Goal: Find specific page/section: Find specific page/section

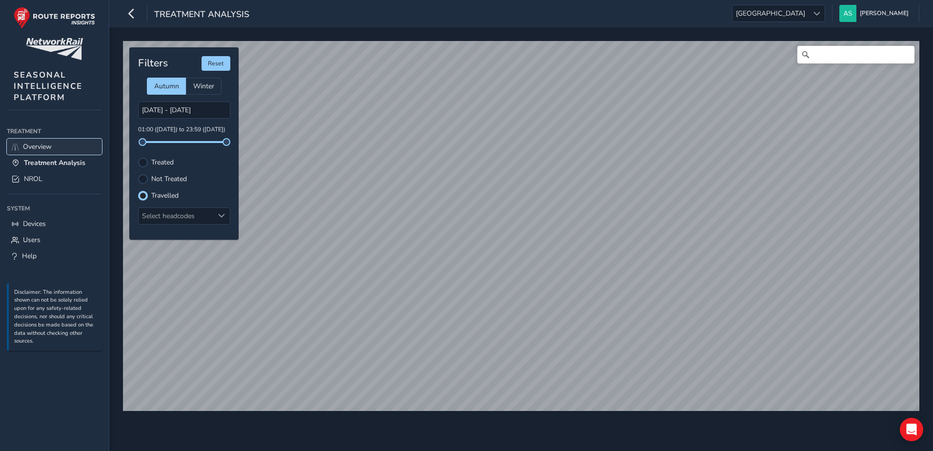
click at [48, 148] on span "Overview" at bounding box center [37, 146] width 29 height 9
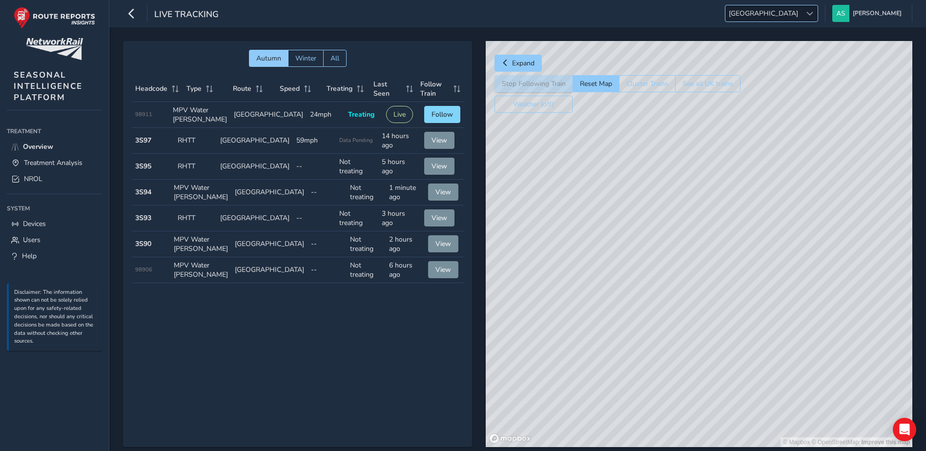
click at [801, 15] on span "[GEOGRAPHIC_DATA]" at bounding box center [763, 13] width 76 height 16
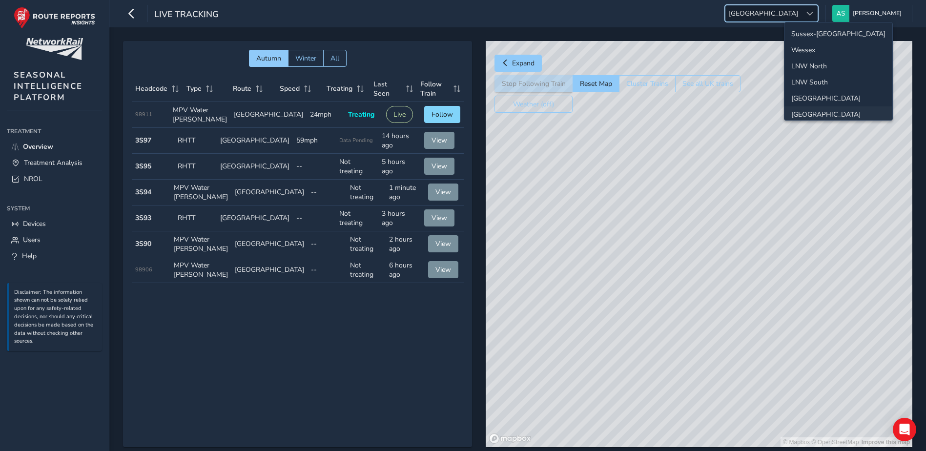
scroll to position [35, 0]
click at [814, 84] on li "[GEOGRAPHIC_DATA]" at bounding box center [838, 80] width 108 height 16
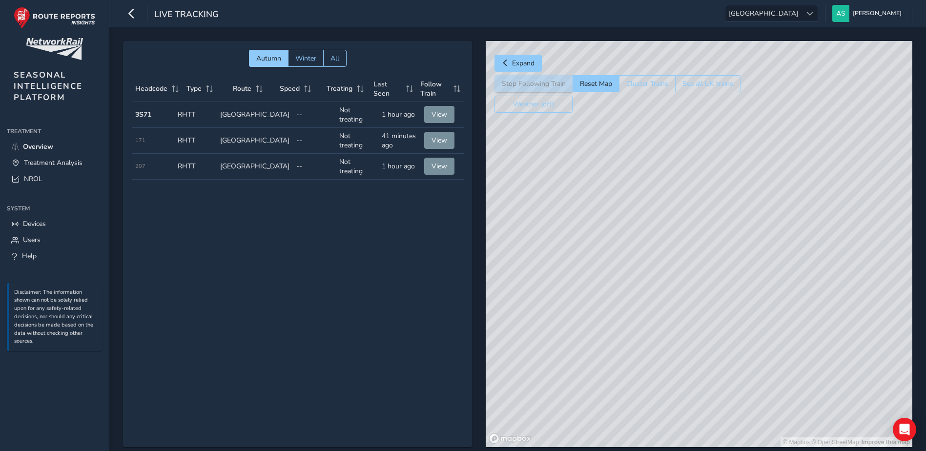
drag, startPoint x: 839, startPoint y: 211, endPoint x: 689, endPoint y: 151, distance: 161.0
click at [679, 136] on div "© Mapbox © OpenStreetMap Improve this map" at bounding box center [699, 244] width 427 height 406
drag, startPoint x: 629, startPoint y: 188, endPoint x: 848, endPoint y: 308, distance: 250.3
click at [848, 308] on div "© Mapbox © OpenStreetMap Improve this map | © Mapbox © OpenStreetMap Improve th…" at bounding box center [699, 244] width 427 height 406
click at [707, 179] on div "© Mapbox © OpenStreetMap Improve this map | © Mapbox © OpenStreetMap Improve th…" at bounding box center [699, 244] width 427 height 406
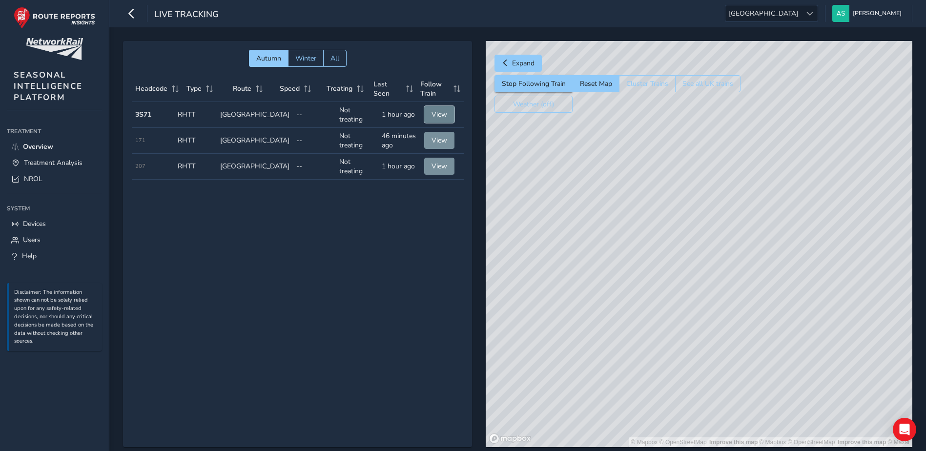
click at [431, 117] on span "View" at bounding box center [439, 114] width 16 height 9
click at [439, 138] on span "View" at bounding box center [439, 140] width 16 height 9
click at [444, 166] on button "View" at bounding box center [439, 166] width 30 height 17
click at [435, 115] on span "View" at bounding box center [439, 114] width 16 height 9
click at [437, 115] on span "View" at bounding box center [439, 114] width 16 height 9
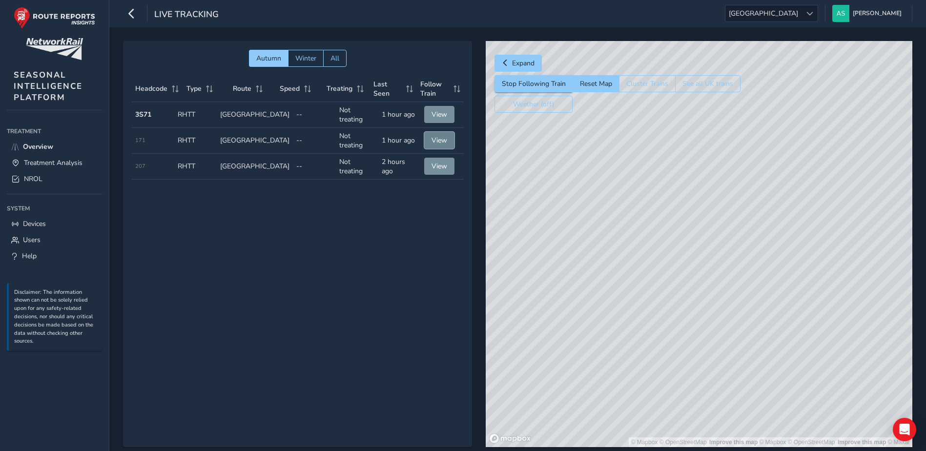
click at [437, 140] on span "View" at bounding box center [439, 140] width 16 height 9
click at [440, 162] on span "View" at bounding box center [439, 166] width 16 height 9
drag, startPoint x: 689, startPoint y: 247, endPoint x: 665, endPoint y: 344, distance: 99.1
click at [665, 344] on div "© Mapbox © OpenStreetMap Improve this map | © Mapbox © OpenStreetMap Improve th…" at bounding box center [699, 244] width 427 height 406
drag, startPoint x: 661, startPoint y: 265, endPoint x: 744, endPoint y: 285, distance: 84.9
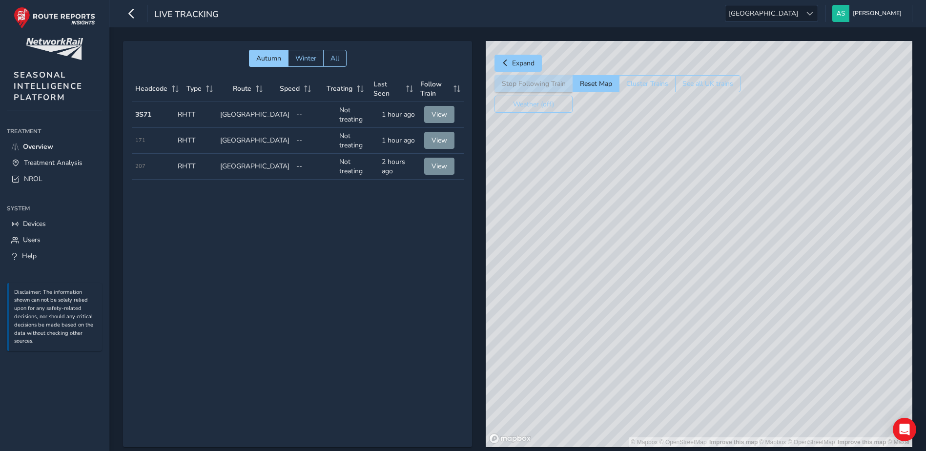
click at [744, 285] on div "© Mapbox © OpenStreetMap Improve this map | © Mapbox © OpenStreetMap Improve th…" at bounding box center [699, 244] width 427 height 406
drag, startPoint x: 637, startPoint y: 251, endPoint x: 703, endPoint y: 252, distance: 65.4
click at [698, 250] on div "© Mapbox © OpenStreetMap Improve this map | © Mapbox © OpenStreetMap Improve th…" at bounding box center [699, 244] width 427 height 406
click at [695, 256] on div "© Mapbox © OpenStreetMap Improve this map | © Mapbox © OpenStreetMap Improve th…" at bounding box center [699, 244] width 427 height 406
drag, startPoint x: 695, startPoint y: 257, endPoint x: 708, endPoint y: 257, distance: 13.7
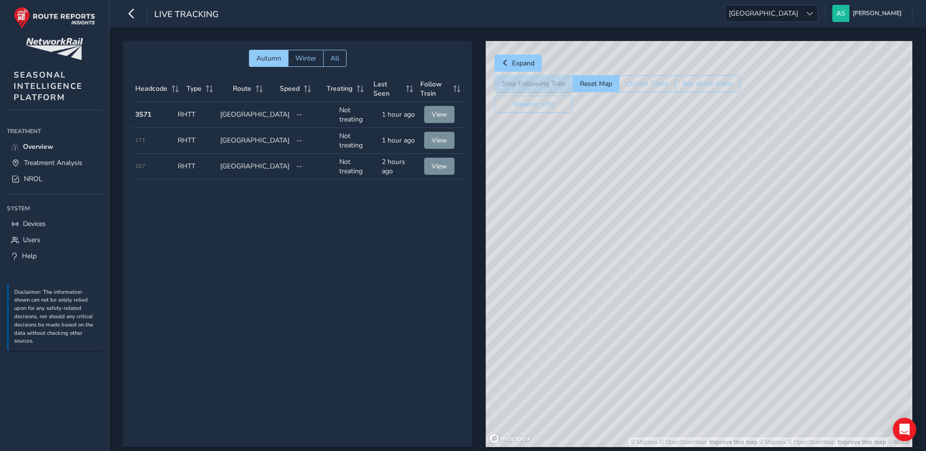
click at [708, 257] on div "© Mapbox © OpenStreetMap Improve this map | © Mapbox © OpenStreetMap Improve th…" at bounding box center [699, 244] width 427 height 406
drag, startPoint x: 636, startPoint y: 256, endPoint x: 715, endPoint y: 263, distance: 78.4
click at [715, 263] on div "© Mapbox © OpenStreetMap Improve this map | © Mapbox © OpenStreetMap Improve th…" at bounding box center [699, 244] width 427 height 406
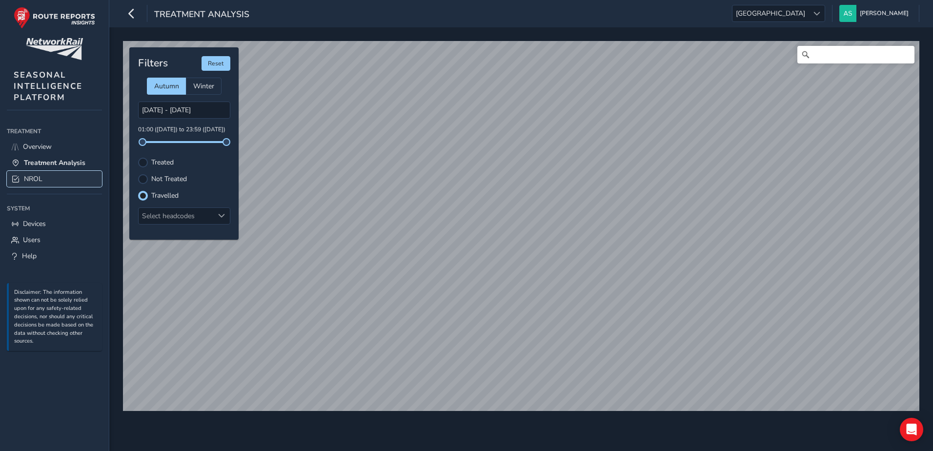
click at [57, 180] on link "NROL" at bounding box center [54, 179] width 95 height 16
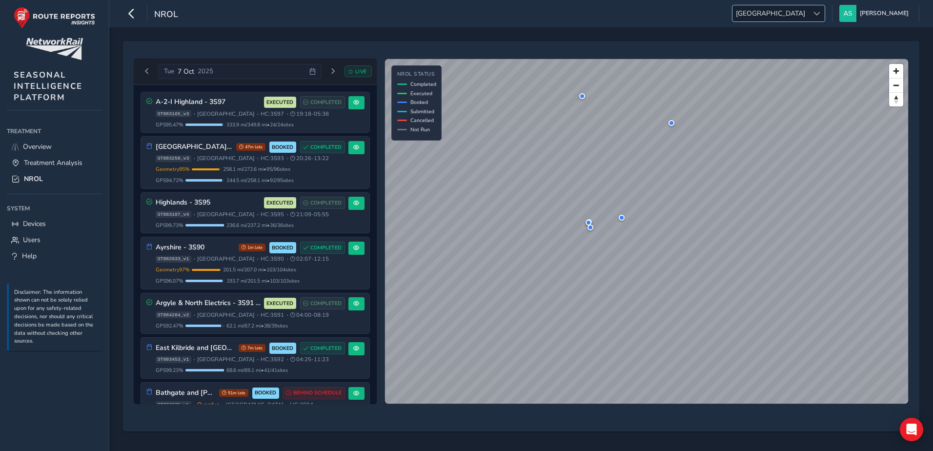
click at [809, 13] on span "[GEOGRAPHIC_DATA]" at bounding box center [771, 13] width 76 height 16
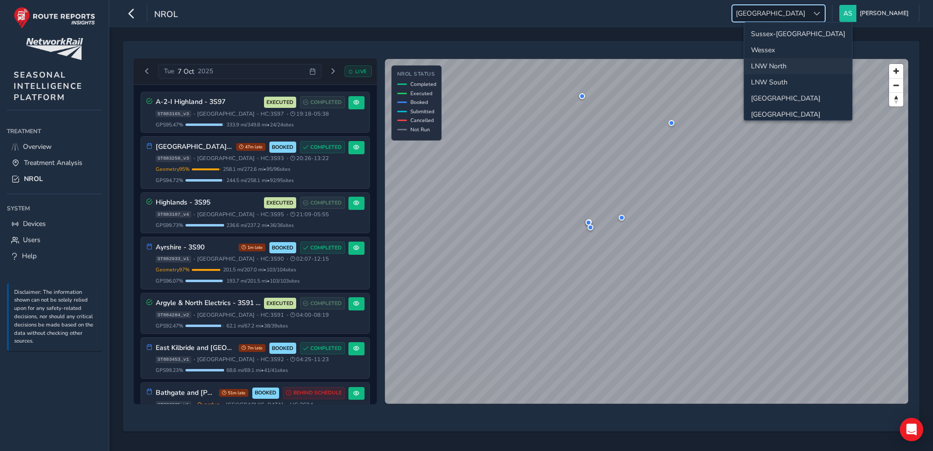
click at [786, 66] on li "LNW North" at bounding box center [798, 66] width 108 height 16
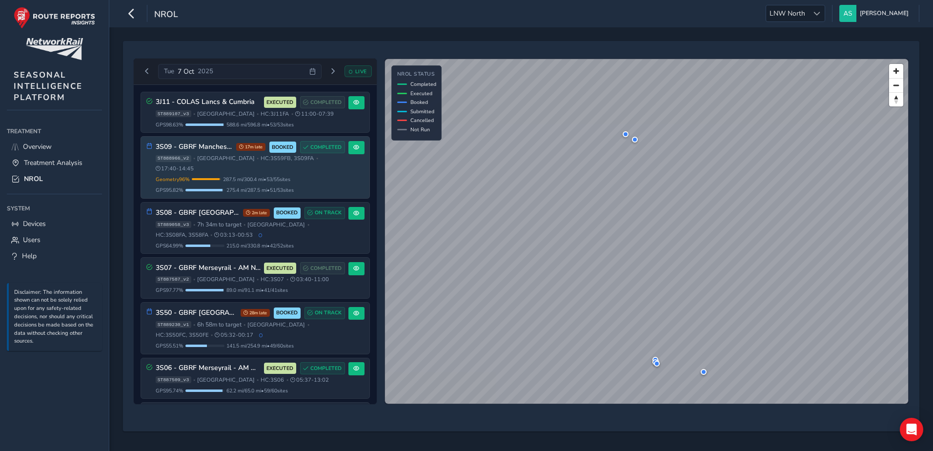
scroll to position [116, 0]
